Goal: Task Accomplishment & Management: Manage account settings

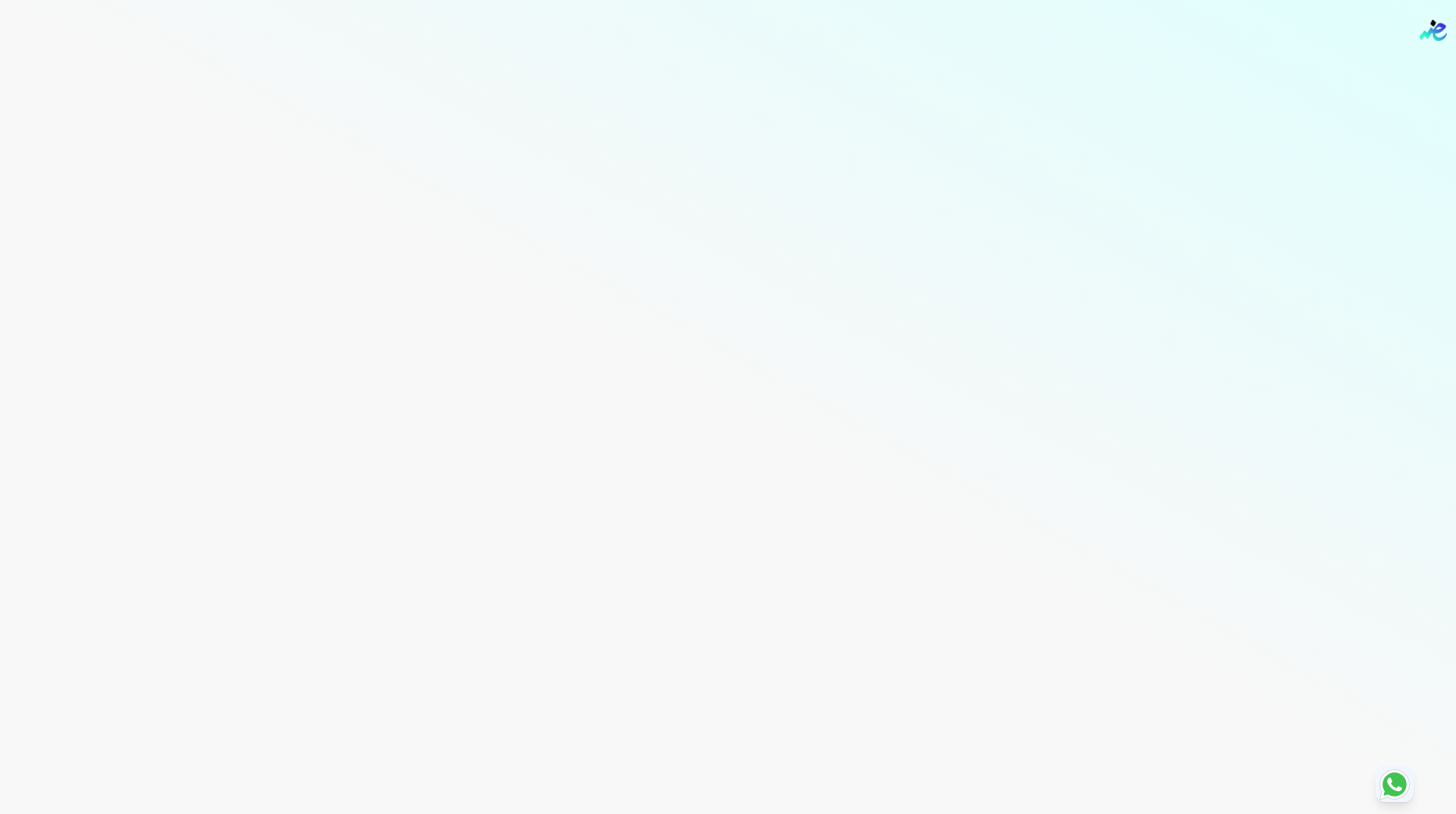
click at [1436, 29] on img "Global" at bounding box center [1433, 30] width 28 height 21
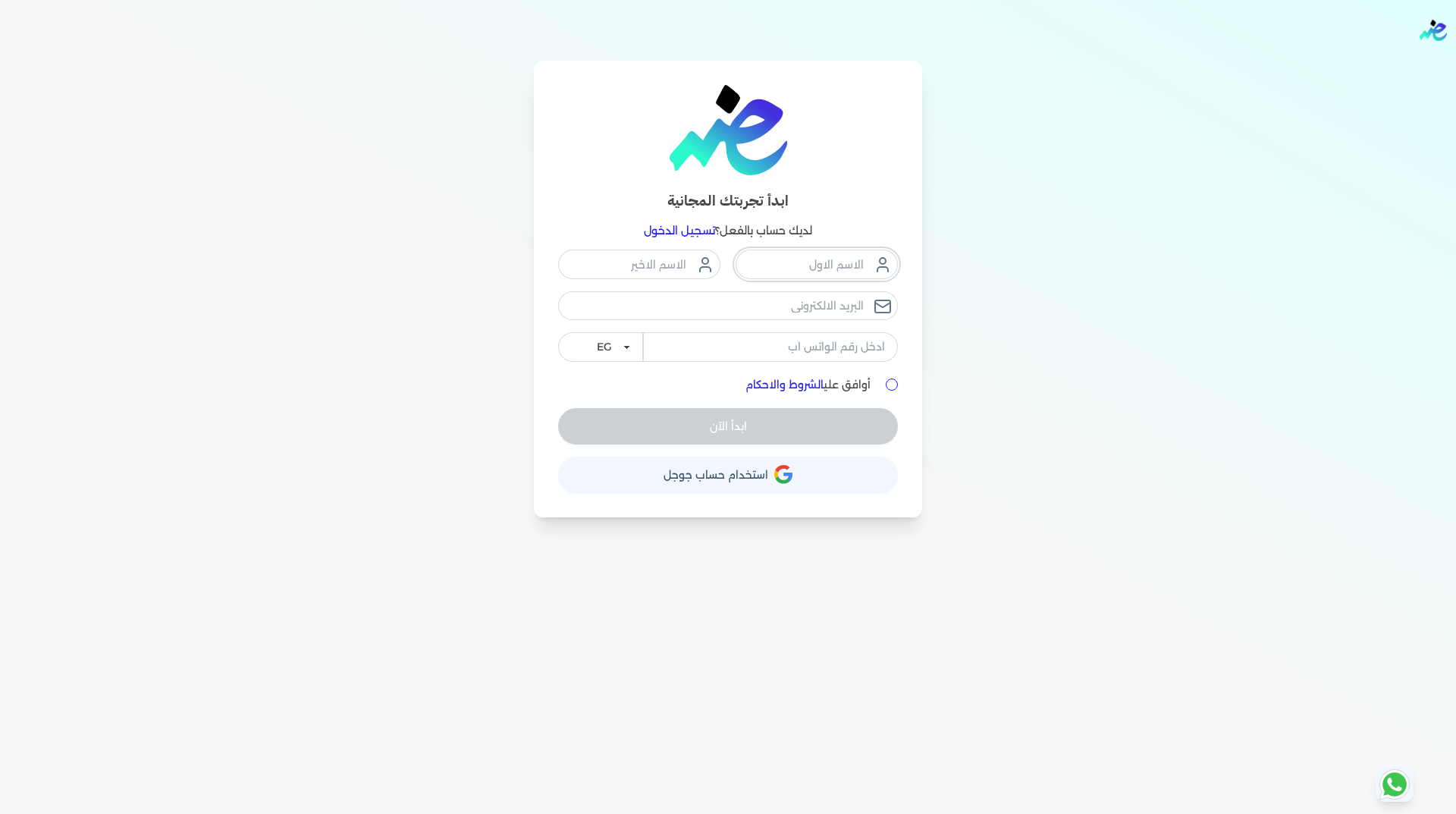
click at [816, 266] on input "text" at bounding box center [816, 264] width 162 height 29
click at [744, 480] on span "استخدام حساب جوجل" at bounding box center [716, 475] width 104 height 11
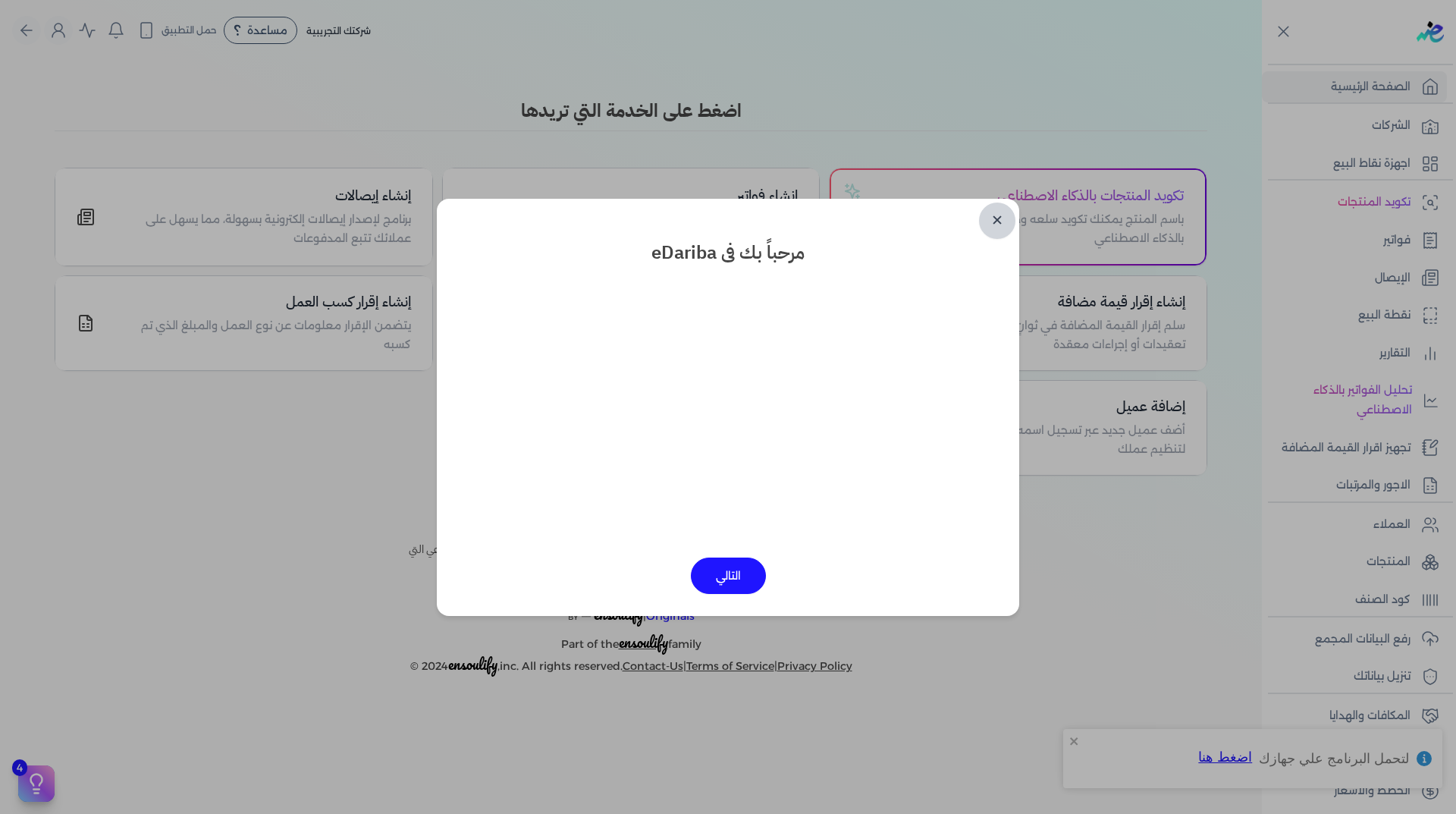
click at [992, 218] on link "✕" at bounding box center [997, 220] width 37 height 37
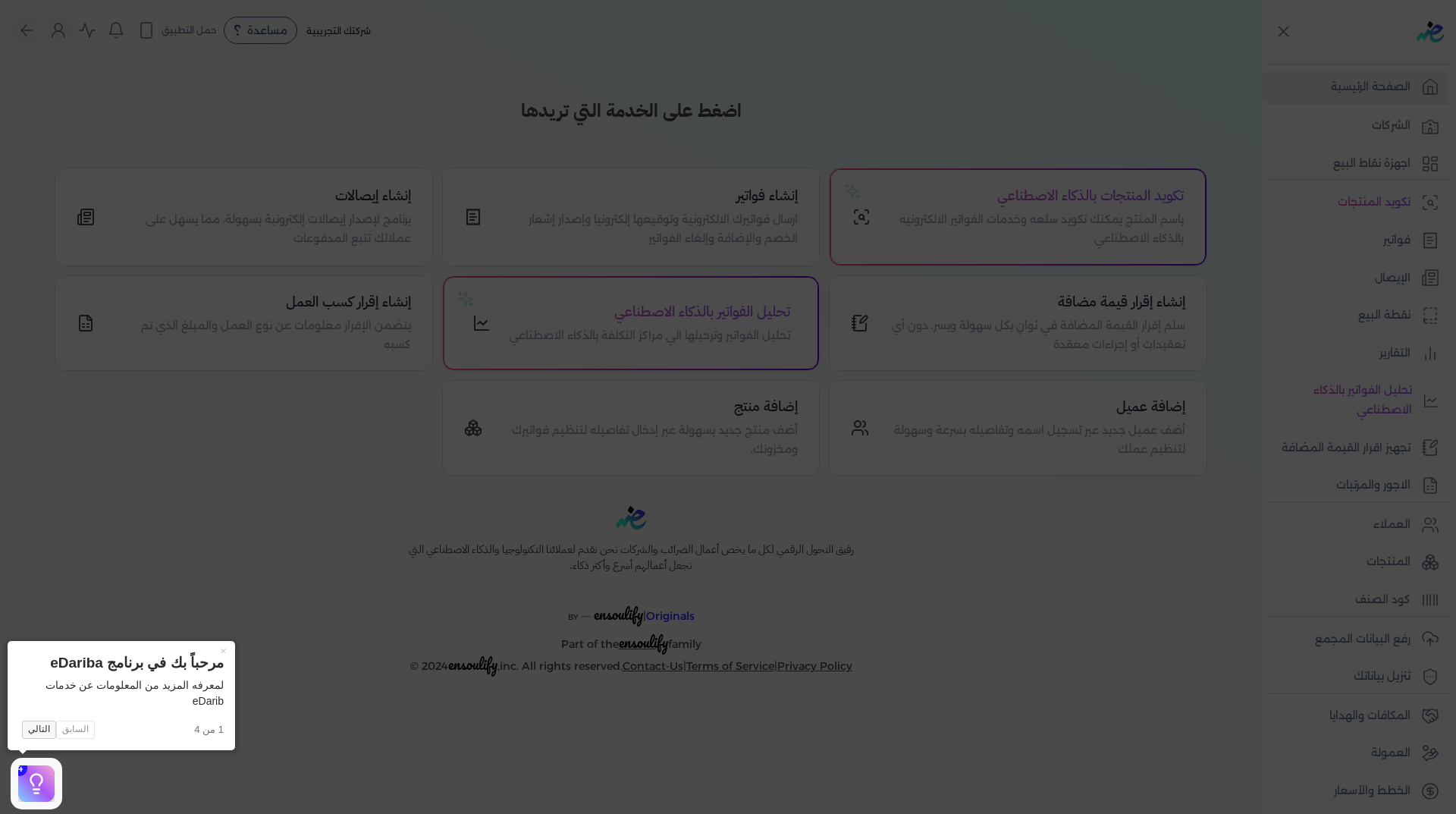
click at [41, 730] on button "التالي" at bounding box center [39, 729] width 34 height 18
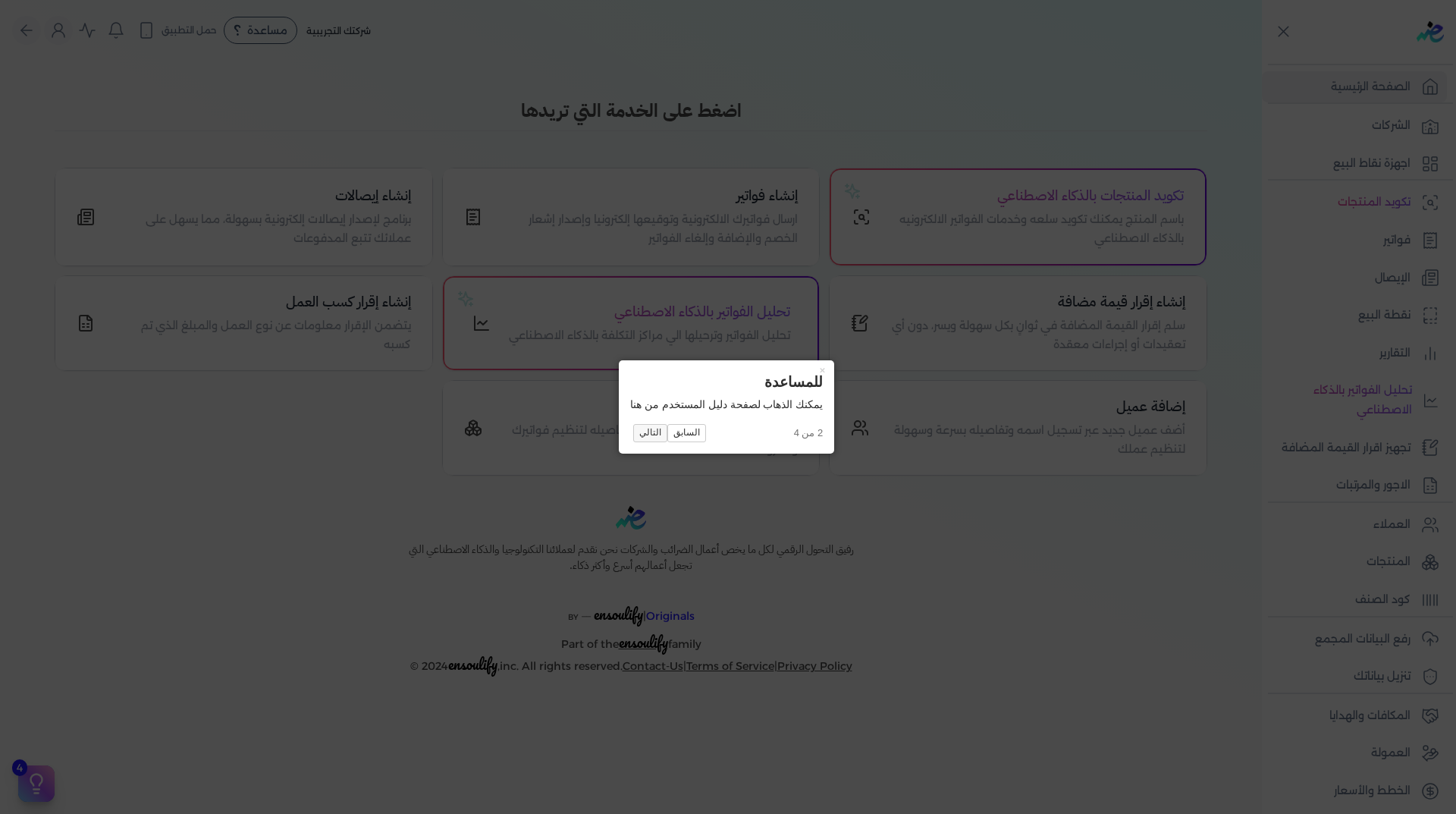
click at [649, 435] on button "التالي" at bounding box center [650, 433] width 34 height 18
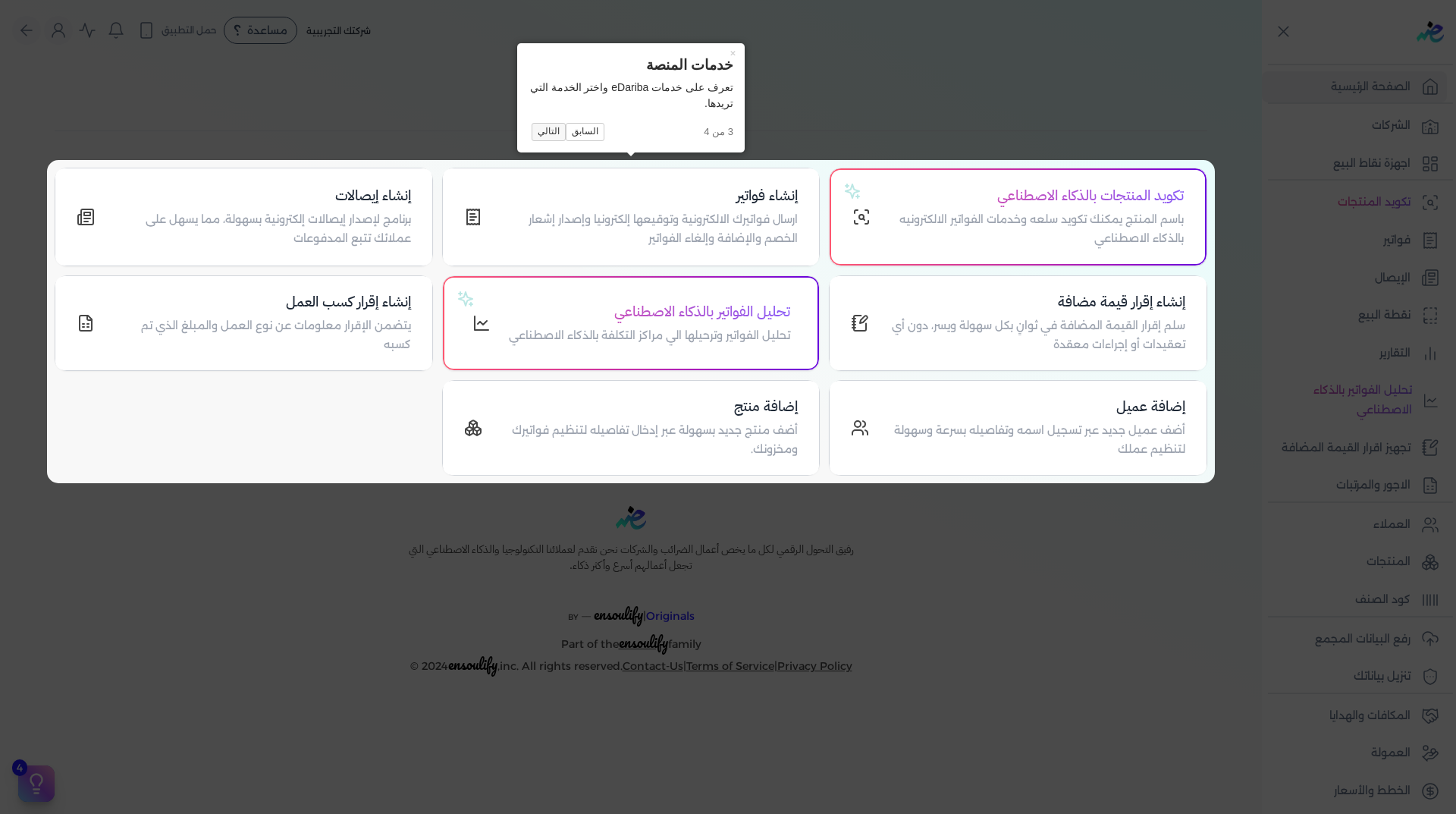
click at [549, 132] on button "التالي" at bounding box center [549, 132] width 34 height 18
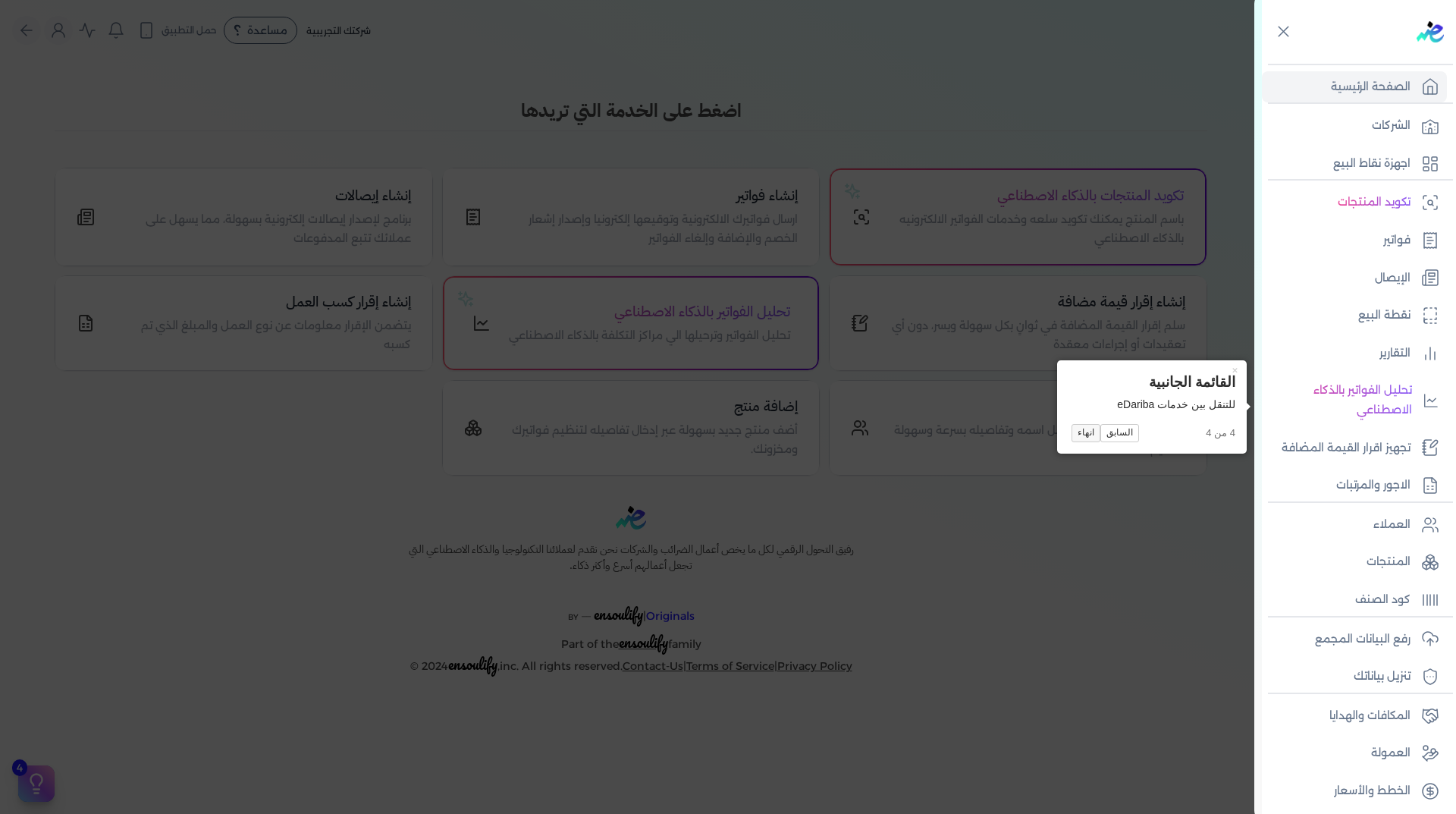
click at [1076, 434] on button "انهاء" at bounding box center [1086, 433] width 29 height 18
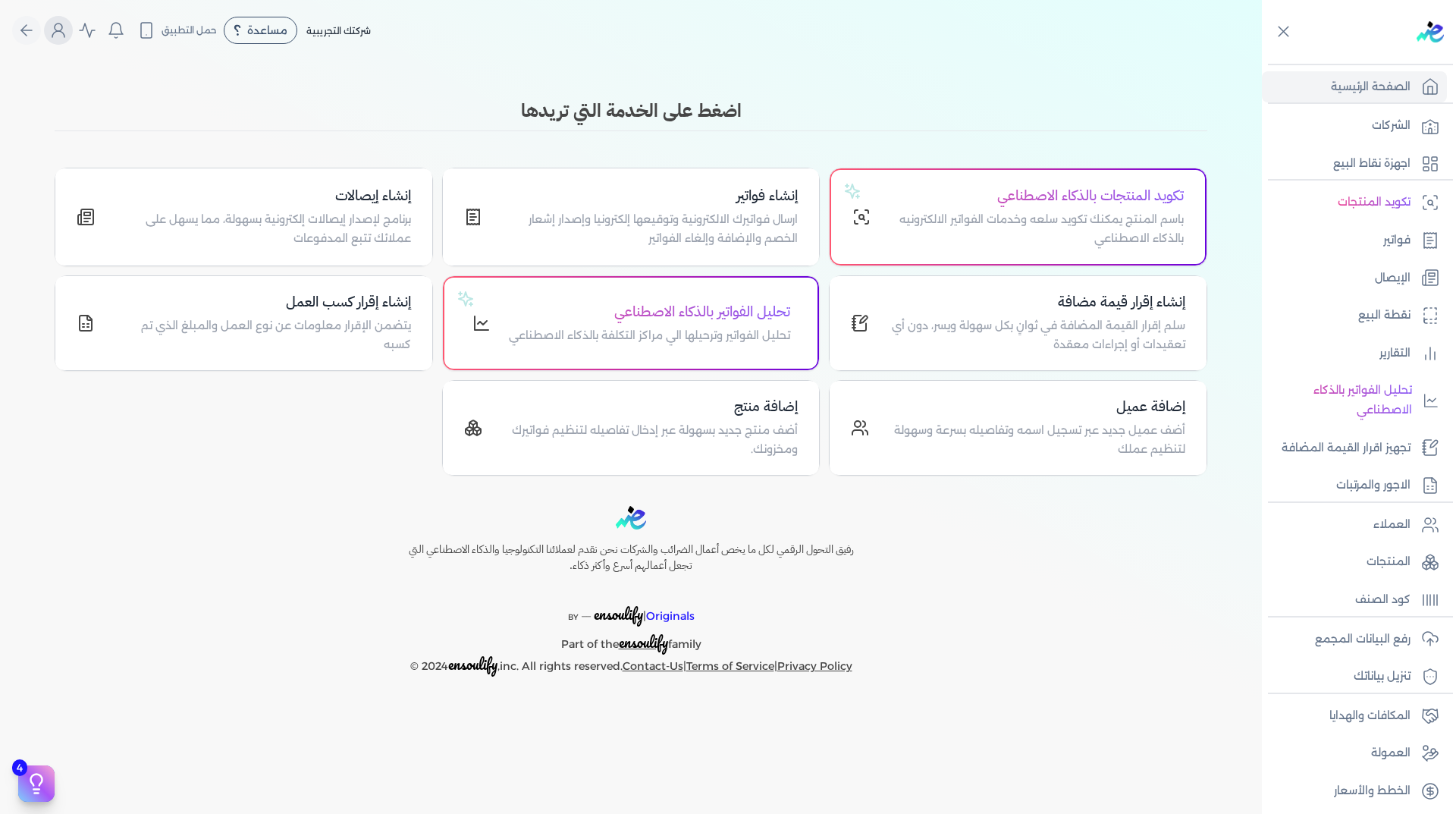
click at [61, 32] on icon "Global" at bounding box center [59, 34] width 12 height 6
click at [176, 226] on label "تسجيل الخروج" at bounding box center [141, 221] width 183 height 30
click at [1262, 61] on input "Close" at bounding box center [1262, 61] width 0 height 0
click at [53, 37] on icon "Global" at bounding box center [58, 30] width 18 height 18
click at [178, 225] on label "تسجيل الخروج" at bounding box center [141, 221] width 183 height 30
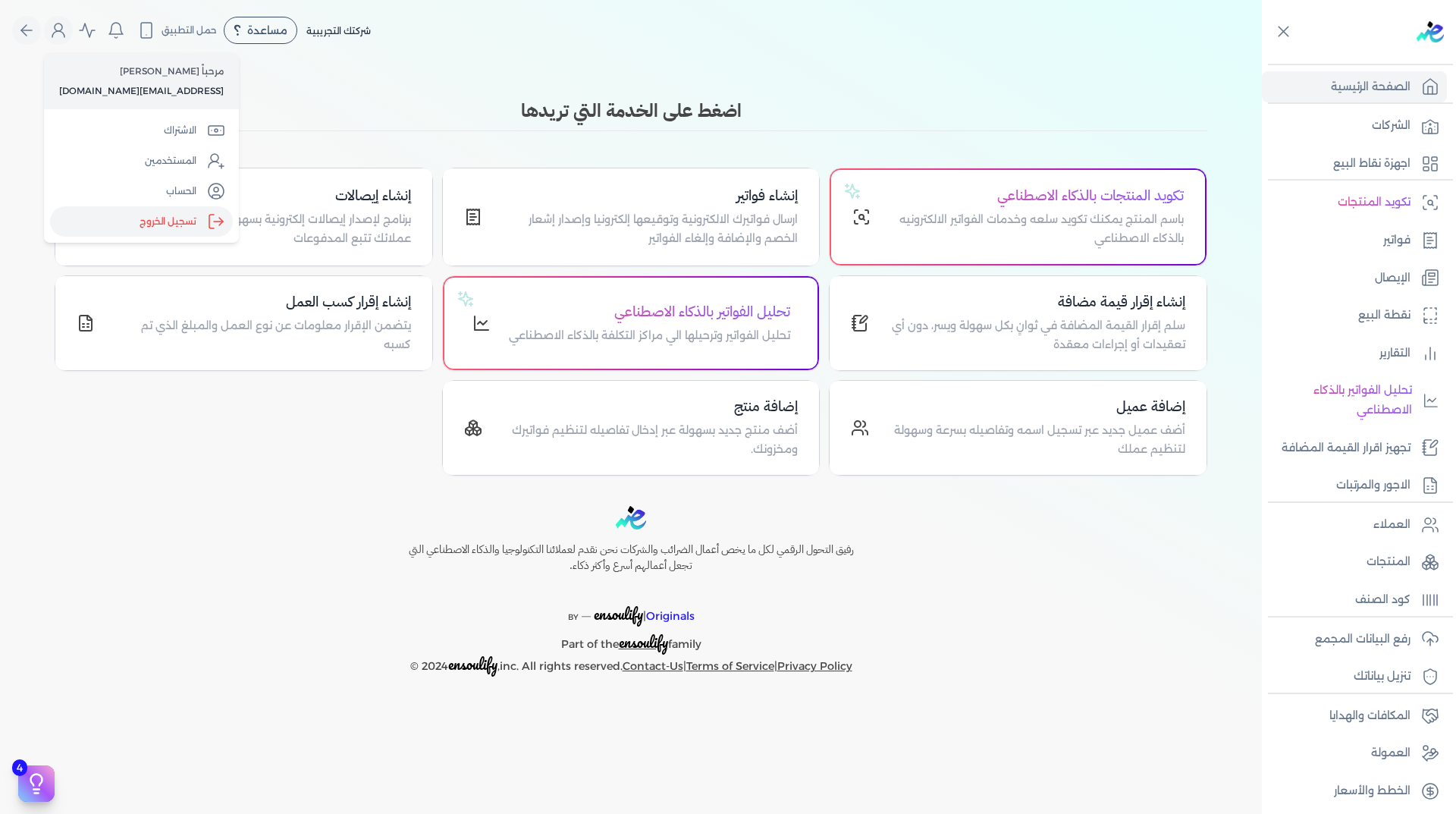
click at [1262, 61] on input "Close" at bounding box center [1262, 61] width 0 height 0
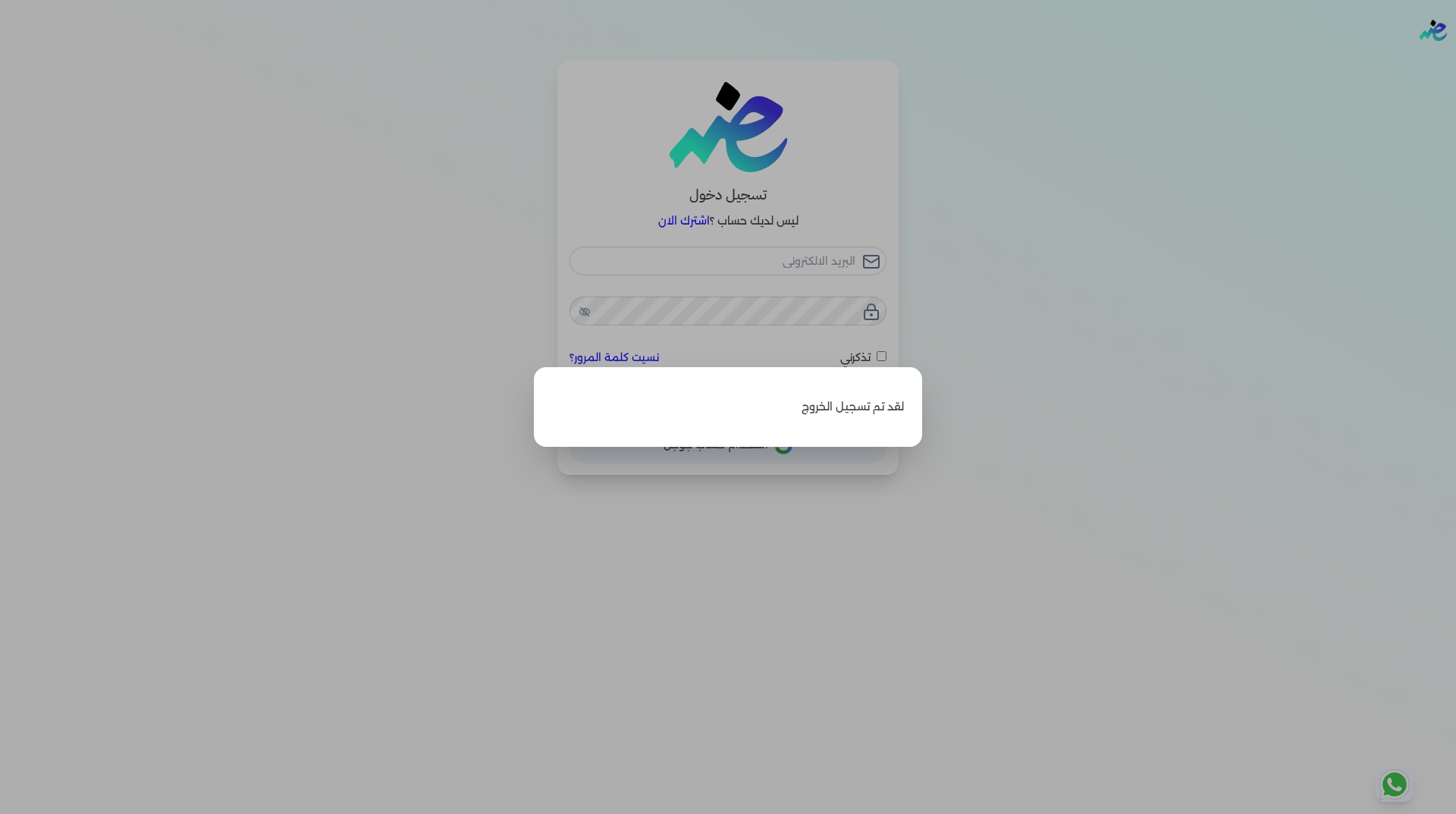
click at [752, 509] on label "Close" at bounding box center [728, 407] width 1456 height 814
click at [1455, 61] on input "Close" at bounding box center [1456, 61] width 0 height 0
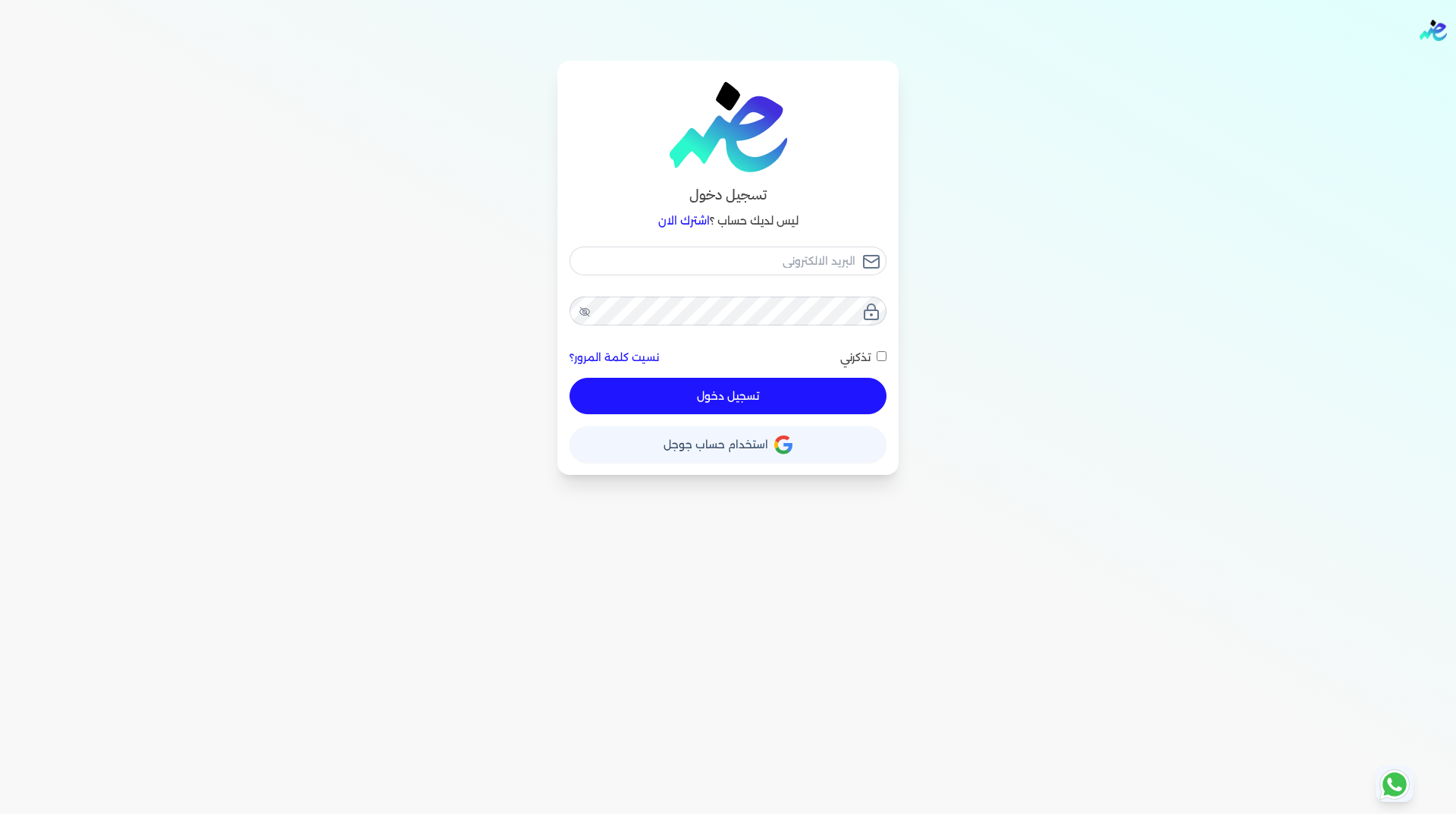
click at [1074, 165] on div "تسجيل دخول ليس لديك حساب ؟ اشترك الان نسيت كلمة المرور؟ تذكرني تسجيل دخول X حسا…" at bounding box center [728, 268] width 1165 height 414
drag, startPoint x: 1332, startPoint y: 2, endPoint x: 1049, endPoint y: 59, distance: 288.7
click at [1049, 59] on nav "Toggle Navigation الاسعار العمولات مساعدة خدمة العملاء دليل المستخدم تسجيل الدخ…" at bounding box center [728, 30] width 1456 height 61
click at [805, 262] on input "email" at bounding box center [727, 261] width 317 height 29
